Goal: Information Seeking & Learning: Find specific page/section

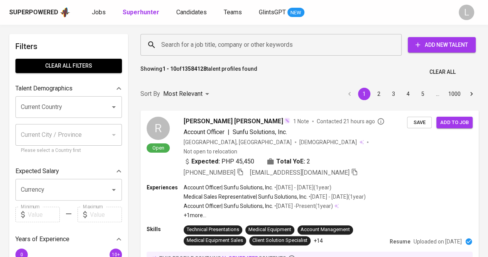
paste input "[EMAIL_ADDRESS][DOMAIN_NAME]"
drag, startPoint x: 0, startPoint y: 0, endPoint x: 236, endPoint y: 41, distance: 239.8
click at [236, 41] on input "Search for a job title, company or other keywords" at bounding box center [272, 44] width 227 height 15
type input "[EMAIL_ADDRESS][DOMAIN_NAME]"
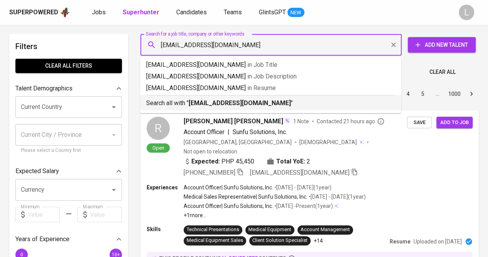
click at [242, 102] on b "[EMAIL_ADDRESS][DOMAIN_NAME]" at bounding box center [240, 102] width 102 height 7
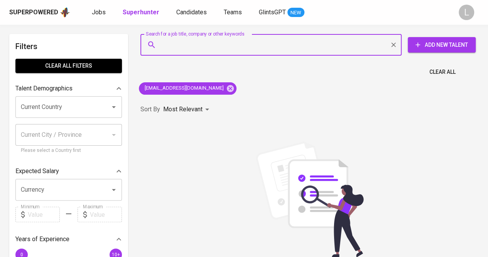
click at [212, 44] on input "Search for a job title, company or other keywords" at bounding box center [272, 44] width 227 height 15
paste input "[EMAIL_ADDRESS][DOMAIN_NAME]"
type input "[EMAIL_ADDRESS][DOMAIN_NAME]"
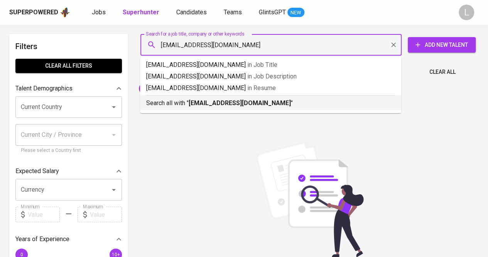
click at [219, 103] on b "[EMAIL_ADDRESS][DOMAIN_NAME]" at bounding box center [240, 102] width 102 height 7
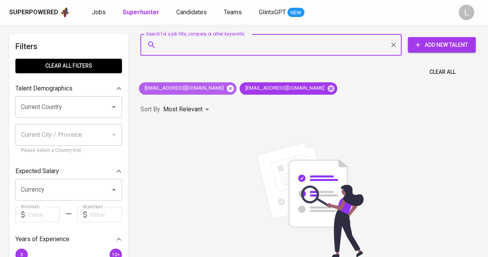
click at [227, 90] on icon at bounding box center [230, 88] width 7 height 7
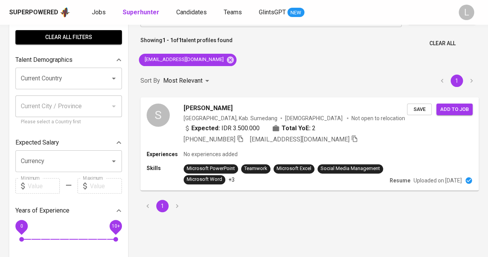
scroll to position [29, 0]
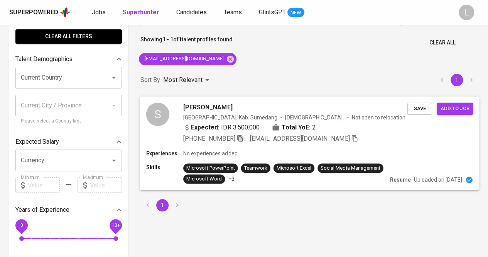
click at [242, 136] on icon "button" at bounding box center [240, 137] width 7 height 7
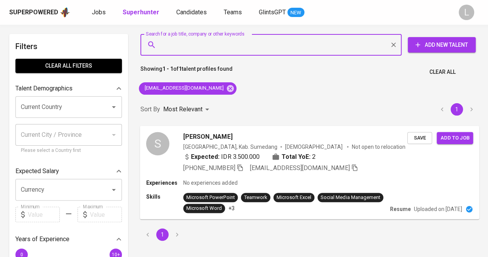
paste input "[EMAIL_ADDRESS][DOMAIN_NAME]"
type input "[EMAIL_ADDRESS][DOMAIN_NAME]"
click at [202, 50] on input "[EMAIL_ADDRESS][DOMAIN_NAME]" at bounding box center [272, 44] width 227 height 15
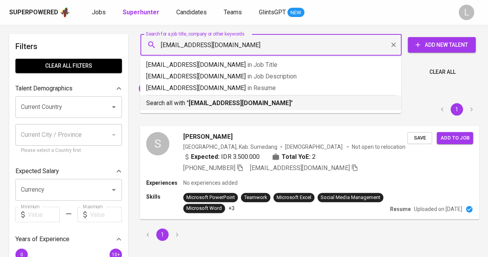
click at [209, 106] on b "[EMAIL_ADDRESS][DOMAIN_NAME]" at bounding box center [240, 102] width 102 height 7
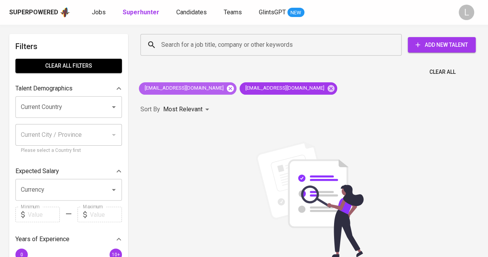
click at [227, 90] on icon at bounding box center [230, 88] width 7 height 7
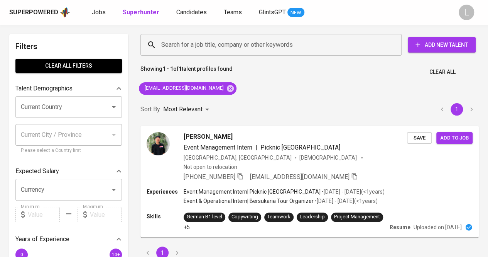
scroll to position [42, 0]
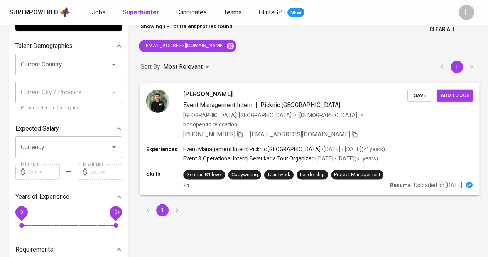
click at [243, 130] on icon "button" at bounding box center [239, 133] width 5 height 7
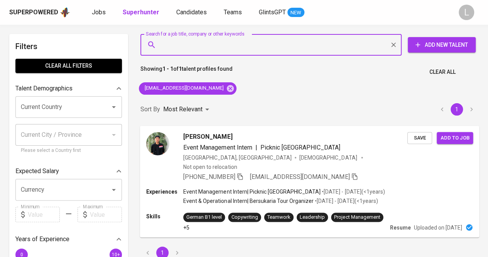
paste input "[PERSON_NAME][EMAIL_ADDRESS][DOMAIN_NAME]"
click at [211, 43] on input "Search for a job title, company or other keywords" at bounding box center [272, 44] width 227 height 15
type input "[PERSON_NAME][EMAIL_ADDRESS][DOMAIN_NAME]"
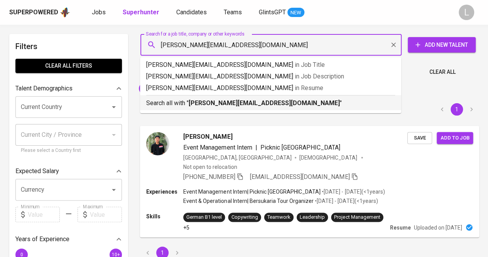
click at [202, 105] on b "[PERSON_NAME][EMAIL_ADDRESS][DOMAIN_NAME]" at bounding box center [264, 102] width 151 height 7
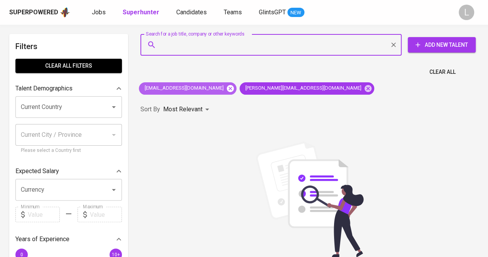
click at [227, 88] on icon at bounding box center [230, 88] width 7 height 7
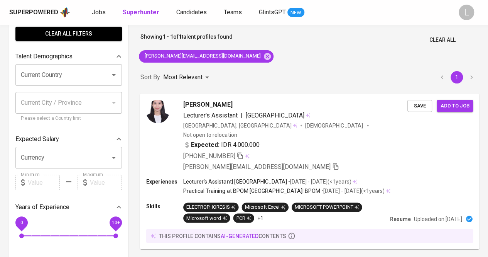
scroll to position [32, 0]
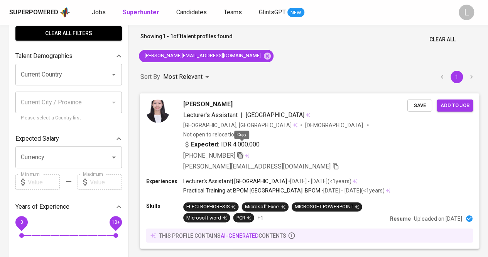
click at [242, 151] on icon "button" at bounding box center [240, 154] width 7 height 7
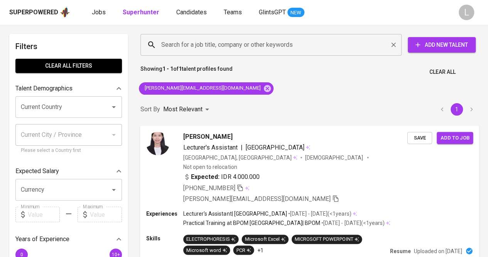
paste input "[EMAIL_ADDRESS][DOMAIN_NAME]"
type input "[EMAIL_ADDRESS][DOMAIN_NAME]"
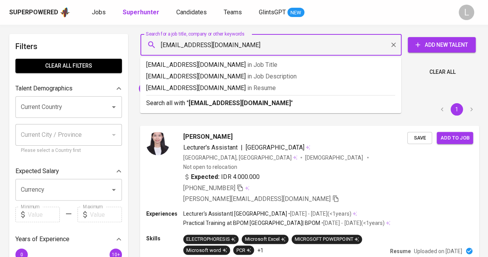
click at [217, 41] on input "[EMAIL_ADDRESS][DOMAIN_NAME]" at bounding box center [272, 44] width 227 height 15
click at [216, 102] on b "[EMAIL_ADDRESS][DOMAIN_NAME]" at bounding box center [240, 102] width 102 height 7
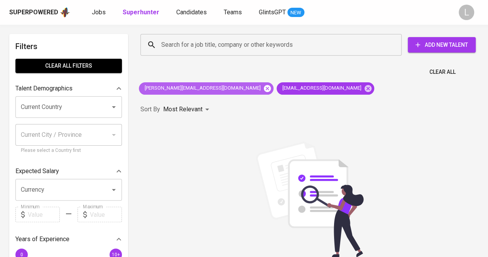
click at [264, 88] on icon at bounding box center [267, 88] width 7 height 7
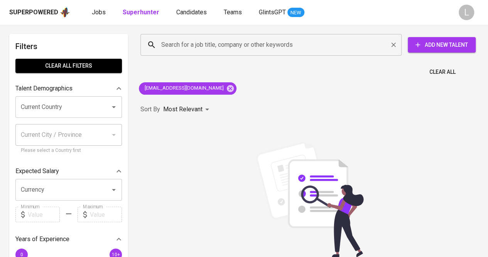
click at [222, 37] on div "Search for a job title, company or other keywords" at bounding box center [271, 45] width 261 height 22
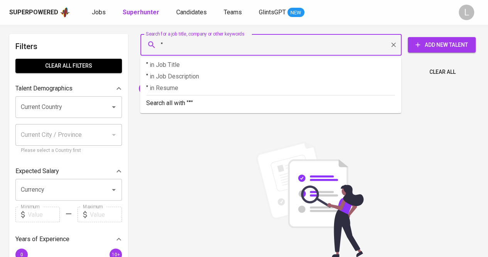
paste input "[PERSON_NAME]"
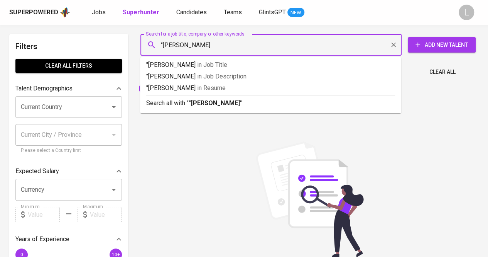
type input ""[PERSON_NAME]""
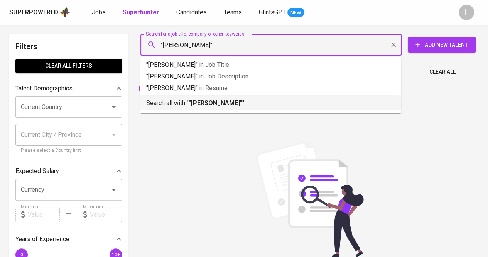
click at [215, 99] on p "Search all with " "[PERSON_NAME]" "" at bounding box center [270, 102] width 249 height 9
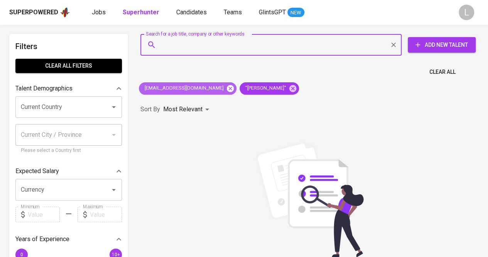
click at [227, 86] on icon at bounding box center [230, 88] width 7 height 7
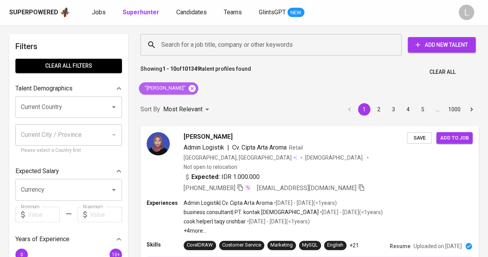
drag, startPoint x: 142, startPoint y: 88, endPoint x: 196, endPoint y: 84, distance: 54.2
click at [196, 84] on div ""[PERSON_NAME]"" at bounding box center [168, 88] width 59 height 12
copy span ""[PERSON_NAME]""
click at [192, 54] on div "Search for a job title, company or other keywords" at bounding box center [271, 45] width 261 height 22
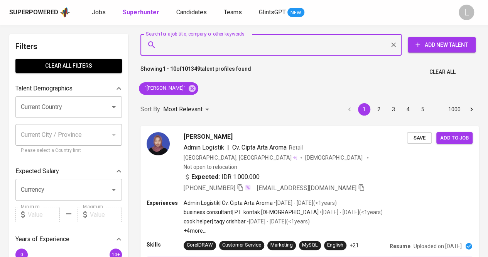
paste input ""[PERSON_NAME]""
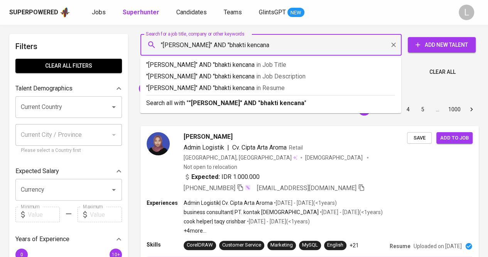
type input ""[PERSON_NAME]" AND "bhakti kencana""
click at [207, 102] on b ""[PERSON_NAME]" AND "bhakti kencana"" at bounding box center [248, 102] width 118 height 7
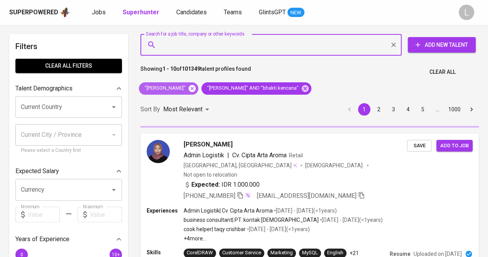
click at [196, 86] on icon at bounding box center [192, 88] width 7 height 7
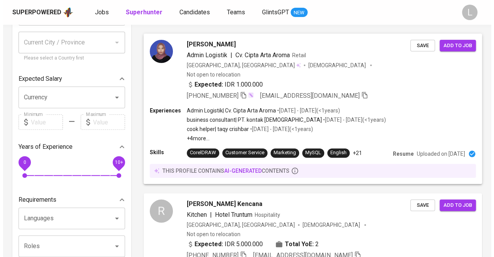
scroll to position [91, 0]
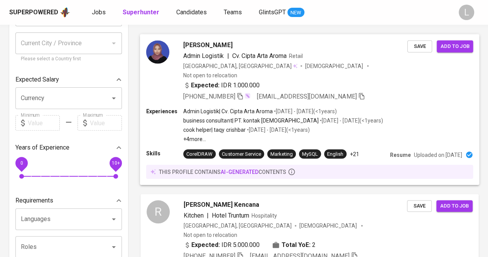
click at [202, 45] on span "[PERSON_NAME]" at bounding box center [207, 44] width 49 height 9
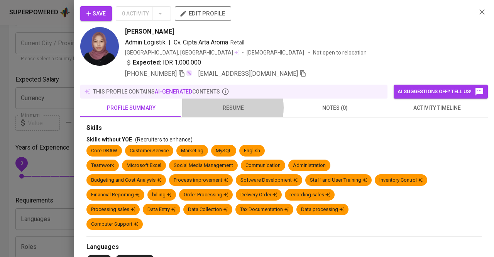
click at [229, 107] on span "resume" at bounding box center [233, 108] width 93 height 10
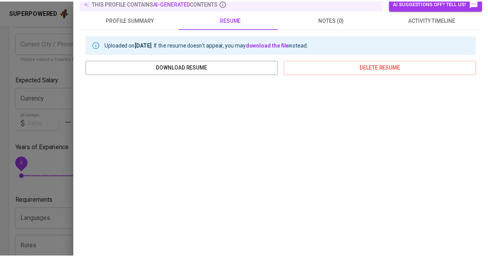
scroll to position [89, 0]
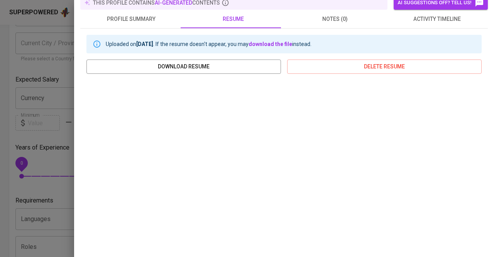
click at [17, 98] on div at bounding box center [247, 128] width 494 height 257
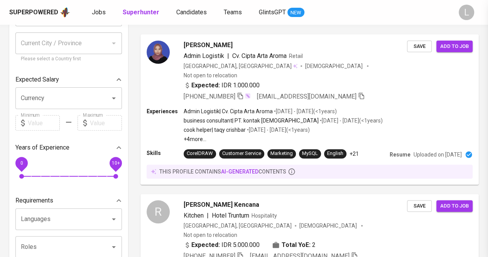
scroll to position [0, 0]
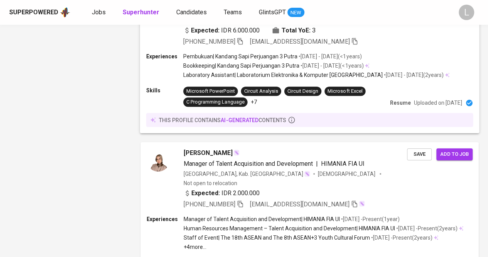
scroll to position [1431, 0]
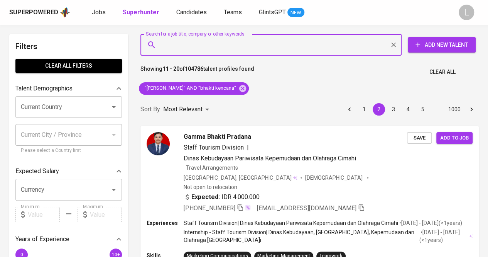
click at [219, 41] on input "Search for a job title, company or other keywords" at bounding box center [272, 44] width 227 height 15
paste input "delly.annisa.n@gmail.com"
type input "delly.annisa.n@gmail.com"
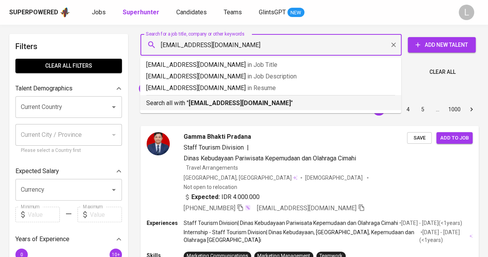
click at [215, 102] on b "delly.annisa.n@gmail.com" at bounding box center [240, 102] width 102 height 7
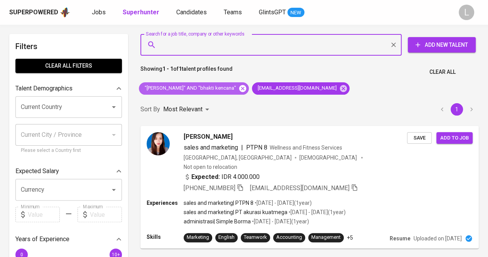
click at [244, 89] on icon at bounding box center [242, 88] width 7 height 7
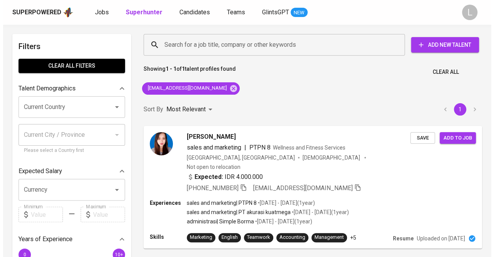
scroll to position [40, 0]
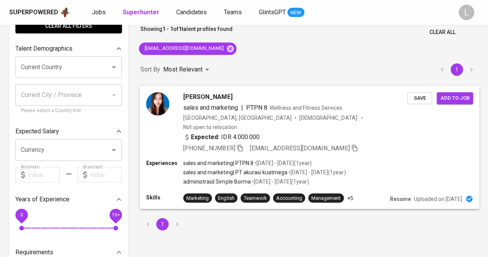
click at [242, 144] on icon "button" at bounding box center [239, 147] width 5 height 7
click at [216, 96] on span "delly annisa nurburwat" at bounding box center [207, 96] width 49 height 9
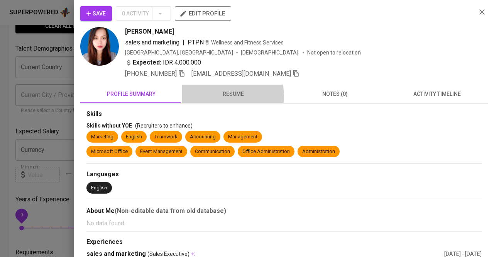
click at [230, 95] on span "resume" at bounding box center [233, 94] width 93 height 10
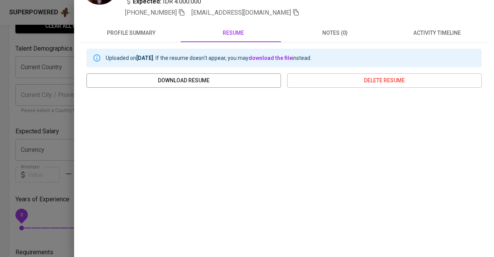
scroll to position [44, 0]
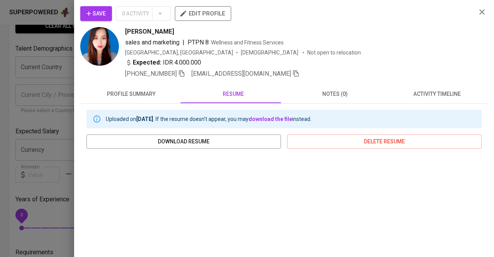
click at [56, 56] on div at bounding box center [247, 128] width 494 height 257
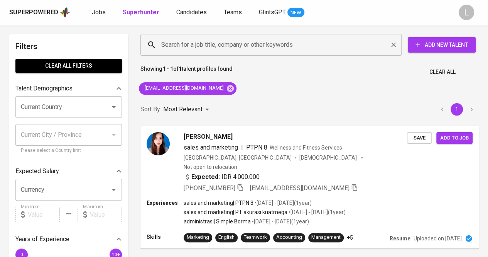
click at [241, 37] on div "Search for a job title, company or other keywords" at bounding box center [271, 45] width 261 height 22
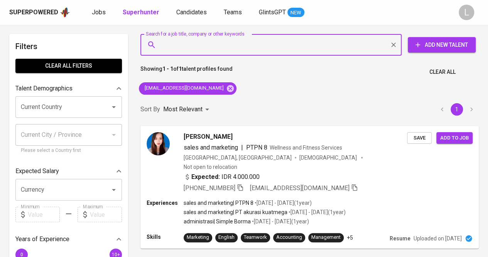
paste input "kontak.lael@gmail.com"
type input "kontak.lael@gmail.com"
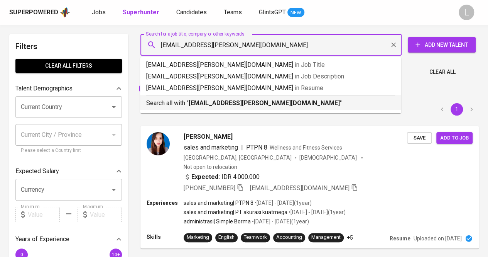
click at [227, 99] on b "kontak.lael@gmail.com" at bounding box center [264, 102] width 151 height 7
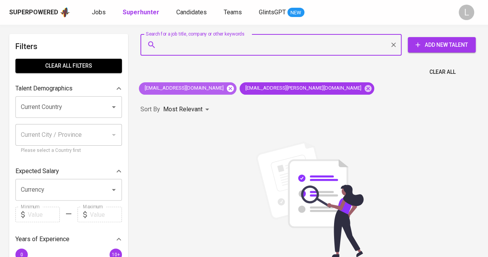
click at [227, 91] on icon at bounding box center [230, 88] width 7 height 7
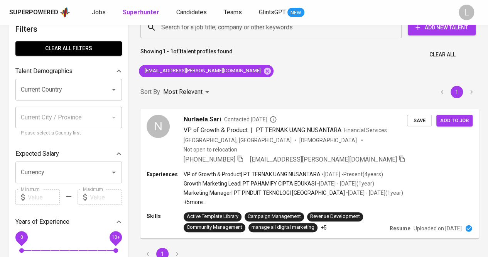
scroll to position [19, 0]
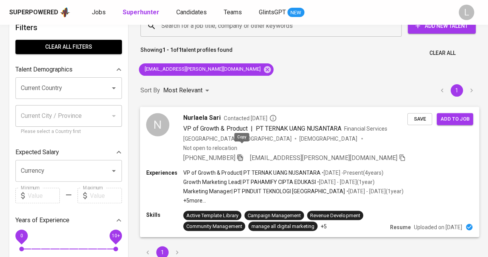
click at [243, 154] on icon "button" at bounding box center [240, 157] width 7 height 7
